Goal: Obtain resource: Download file/media

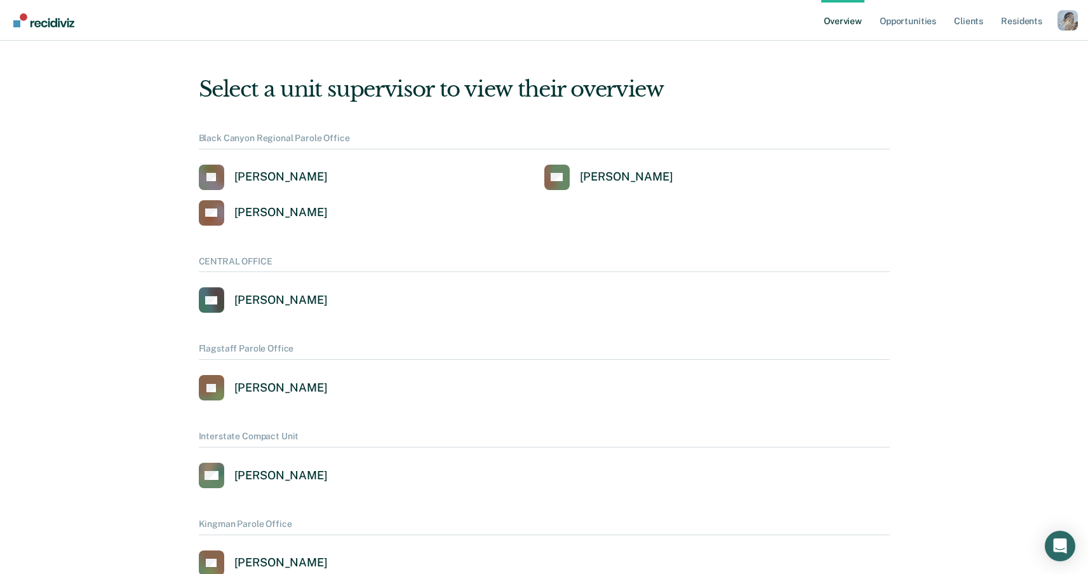
click at [1069, 23] on div "Profile dropdown button" at bounding box center [1068, 20] width 20 height 20
click at [982, 58] on link "Profile" at bounding box center [1017, 58] width 82 height 11
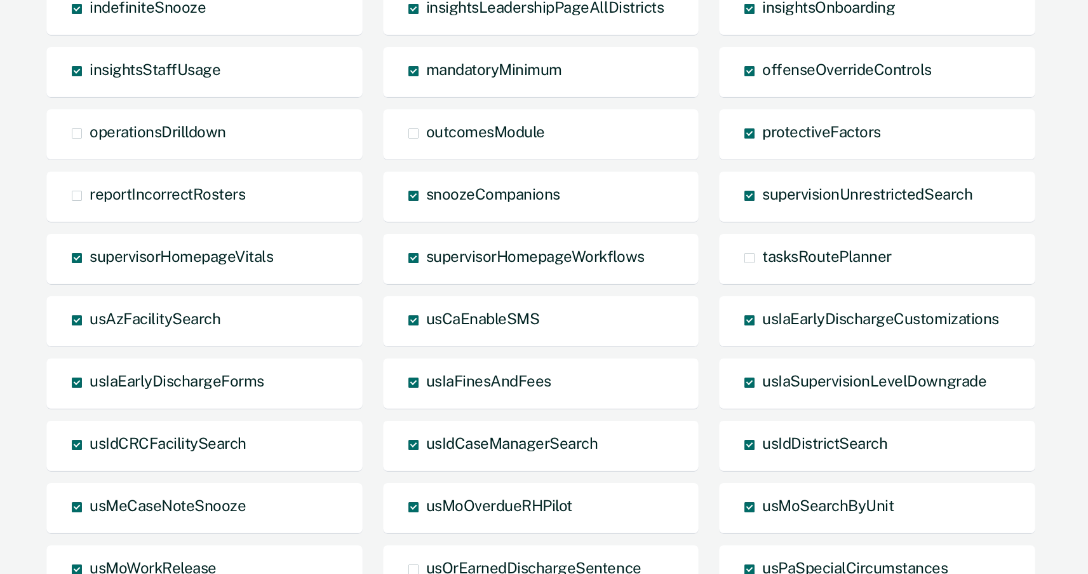
scroll to position [946, 0]
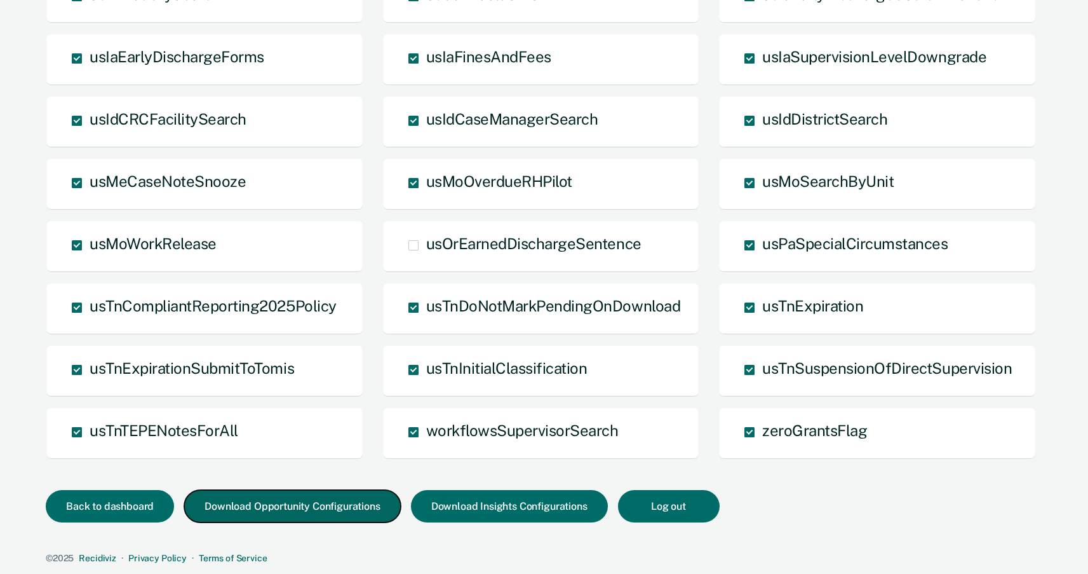
click at [336, 517] on button "Download Opportunity Configurations" at bounding box center [292, 506] width 216 height 32
